Goal: Information Seeking & Learning: Find specific fact

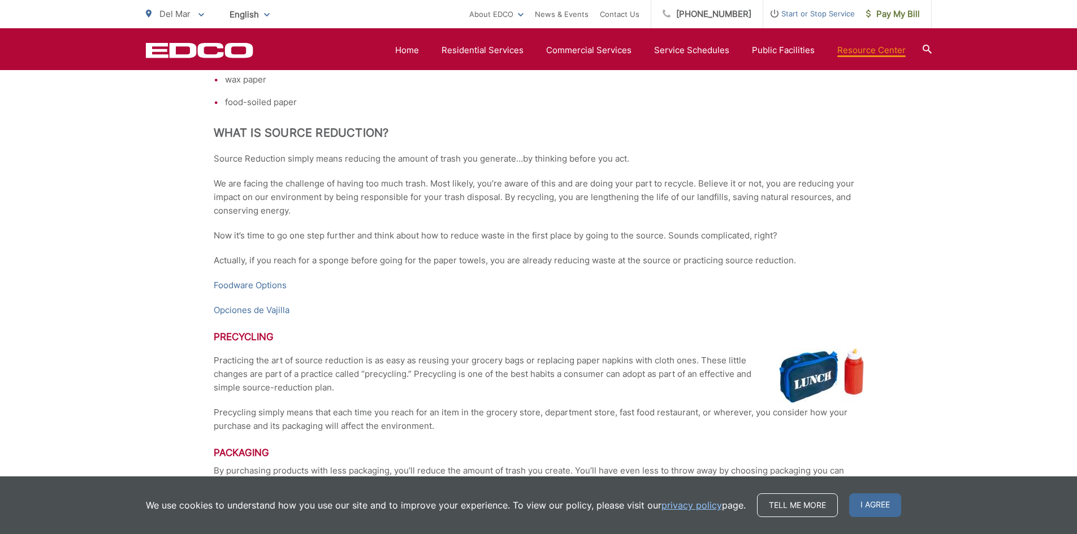
scroll to position [2077, 0]
click at [924, 49] on icon at bounding box center [927, 49] width 9 height 9
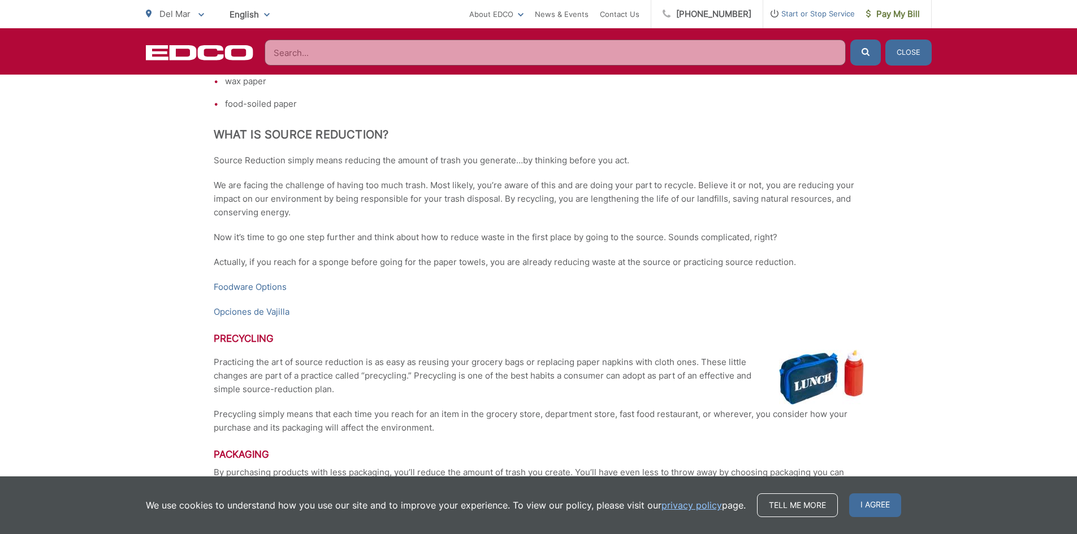
click at [636, 47] on input "Search" at bounding box center [555, 53] width 581 height 26
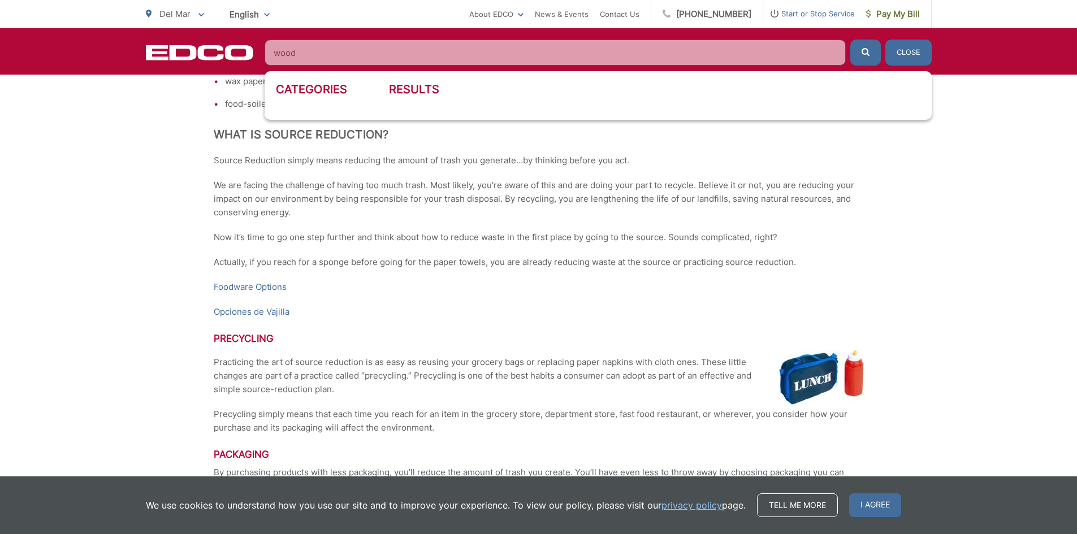
click at [850, 40] on button "submit" at bounding box center [865, 53] width 31 height 26
click at [278, 54] on input "wood" at bounding box center [555, 53] width 581 height 26
click at [850, 40] on button "submit" at bounding box center [865, 53] width 31 height 26
click at [874, 60] on button "submit" at bounding box center [865, 53] width 31 height 26
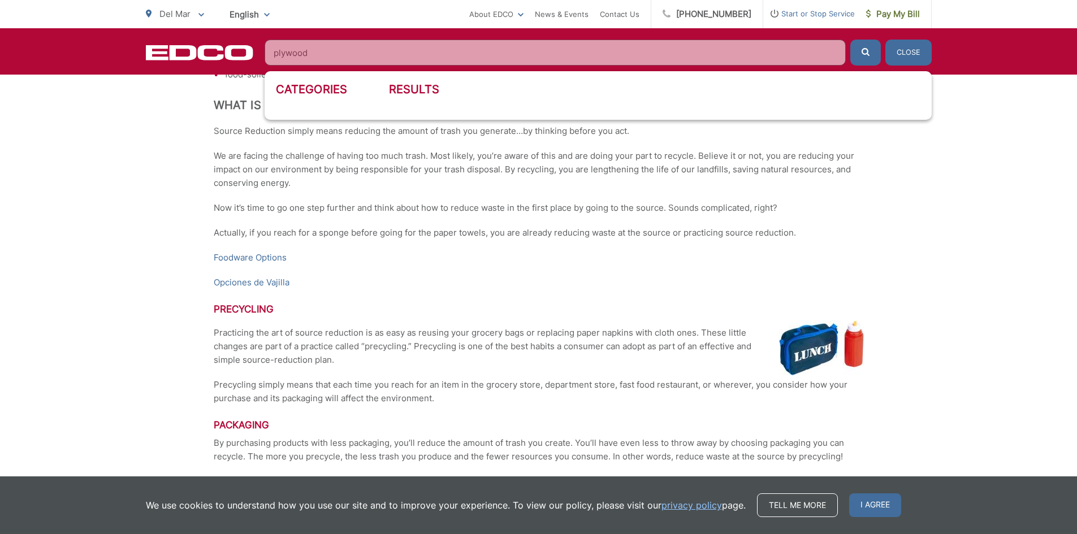
scroll to position [2105, 0]
click at [351, 50] on input "plywood" at bounding box center [555, 53] width 581 height 26
drag, startPoint x: 351, startPoint y: 50, endPoint x: 158, endPoint y: 39, distance: 193.1
click at [158, 40] on div "EDCO Logo Home Residential Services Curbside Pickup Recycling Organic Recycling…" at bounding box center [539, 53] width 786 height 26
type input "what goes where"
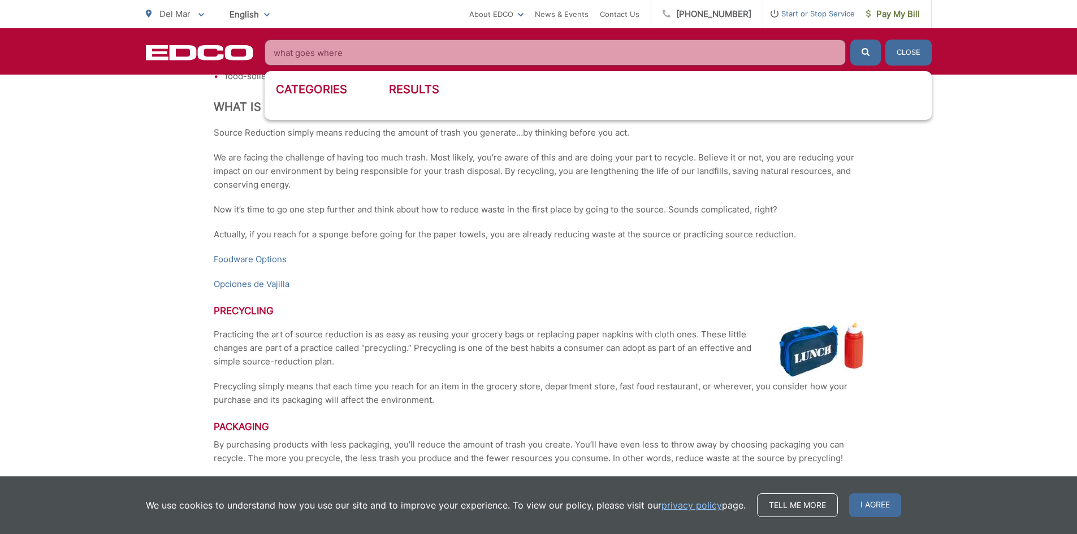
click at [850, 40] on button "submit" at bounding box center [865, 53] width 31 height 26
click at [398, 92] on h3 "Results" at bounding box center [654, 90] width 531 height 14
click at [901, 53] on button "Close" at bounding box center [908, 53] width 46 height 26
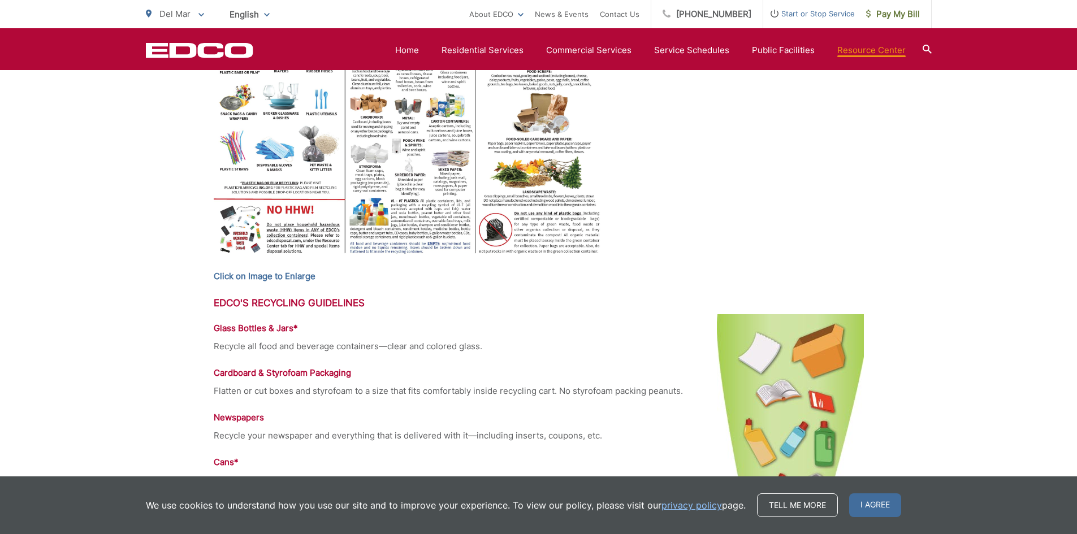
scroll to position [660, 0]
click at [295, 271] on strong "Click on Image to Enlarge" at bounding box center [265, 275] width 102 height 11
